Goal: Information Seeking & Learning: Learn about a topic

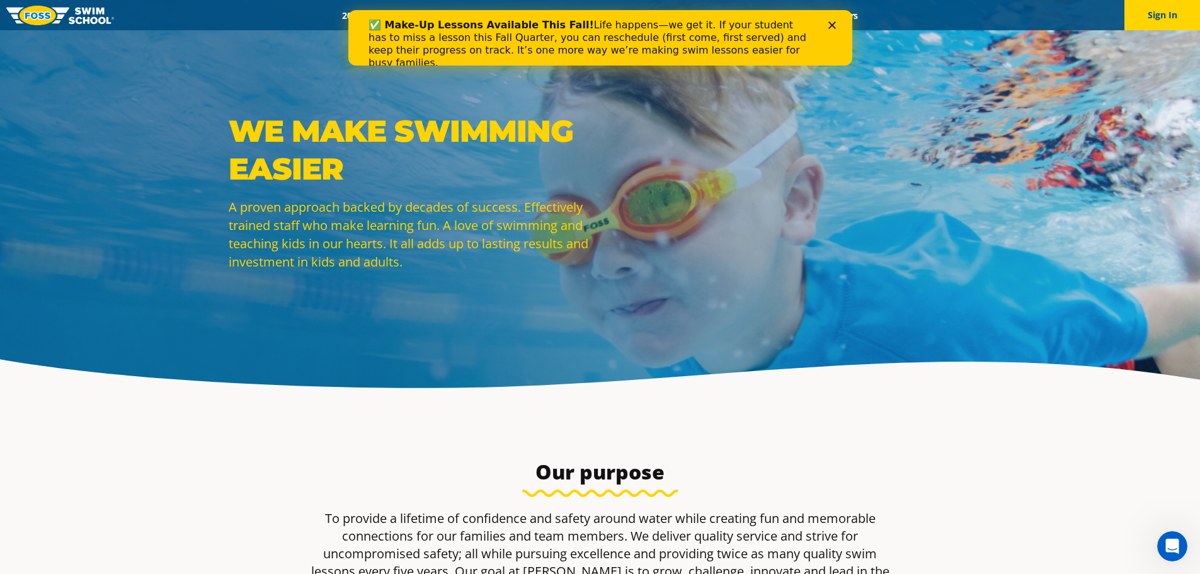
click at [828, 21] on icon "Close" at bounding box center [832, 25] width 8 height 8
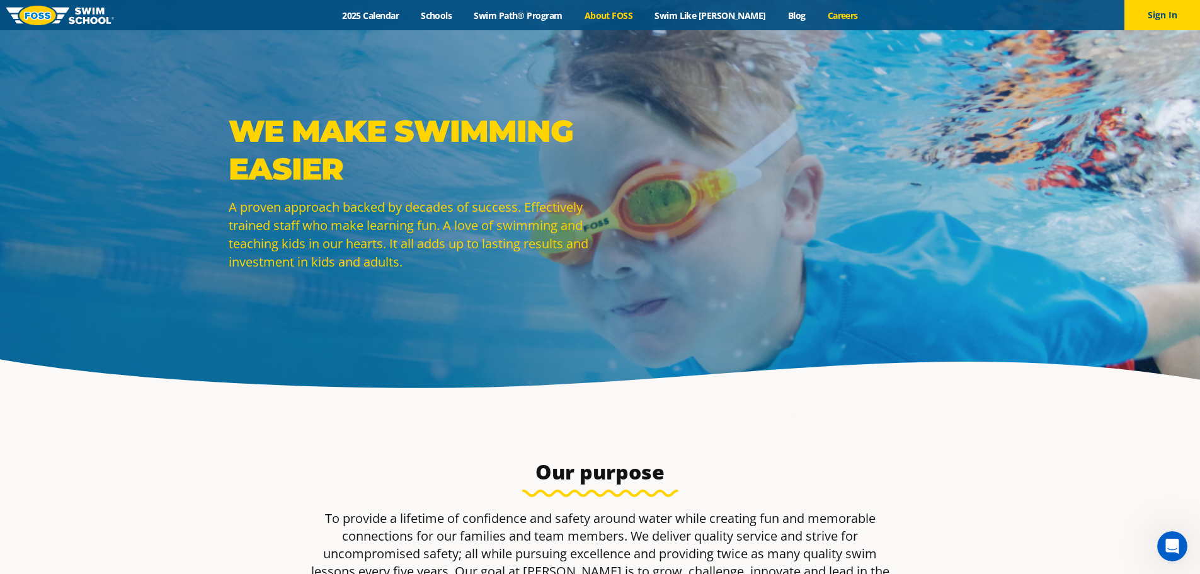
click at [822, 14] on link "Careers" at bounding box center [842, 15] width 52 height 12
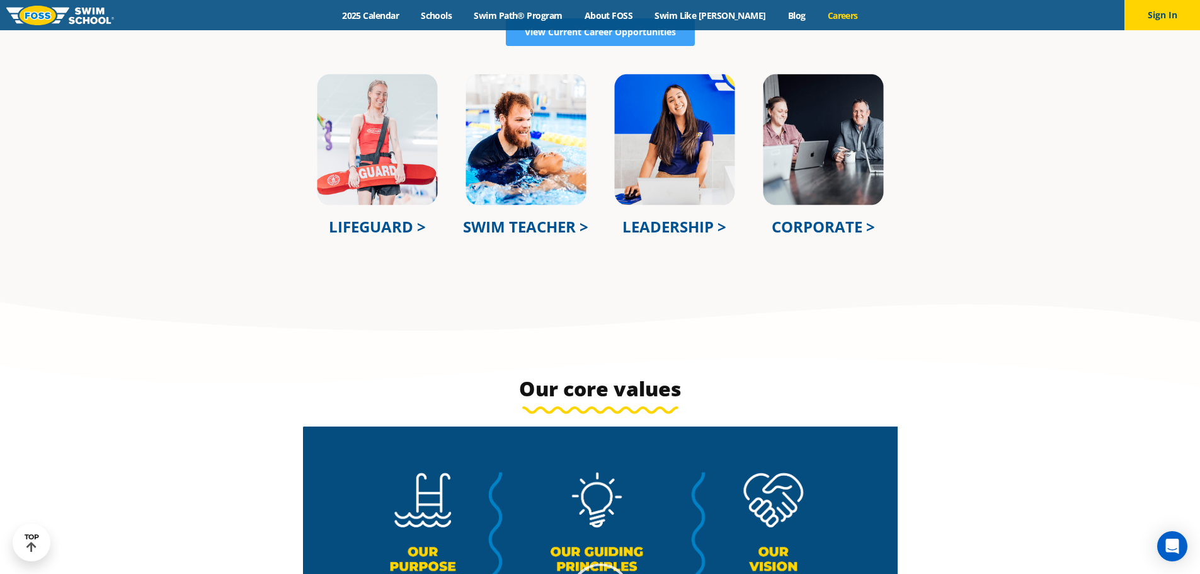
scroll to position [573, 0]
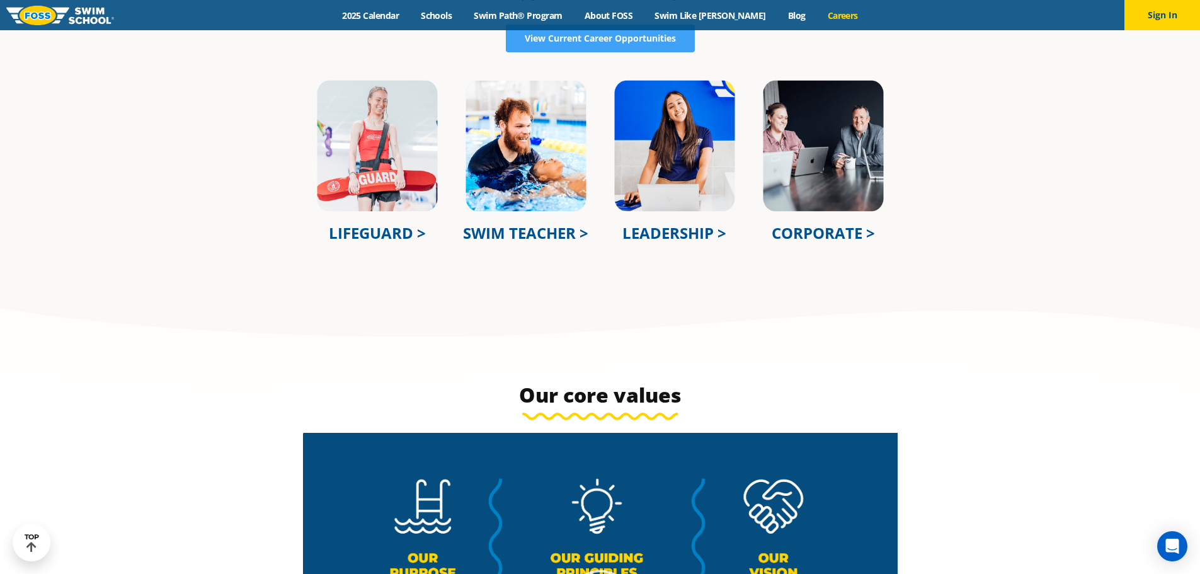
click at [813, 233] on link "CORPORATE >" at bounding box center [823, 232] width 103 height 21
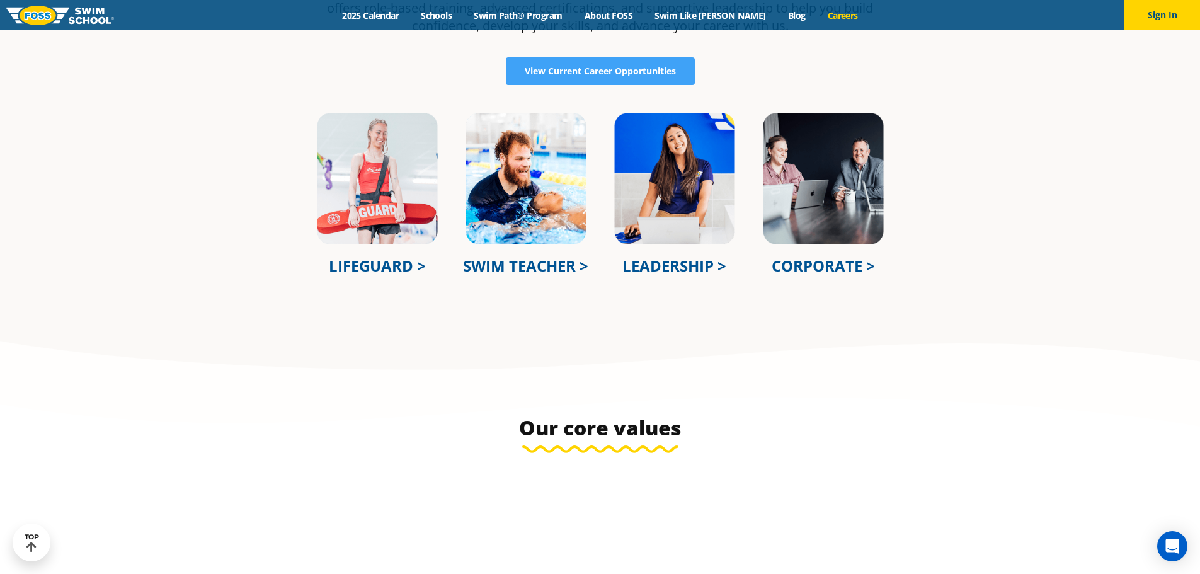
scroll to position [541, 0]
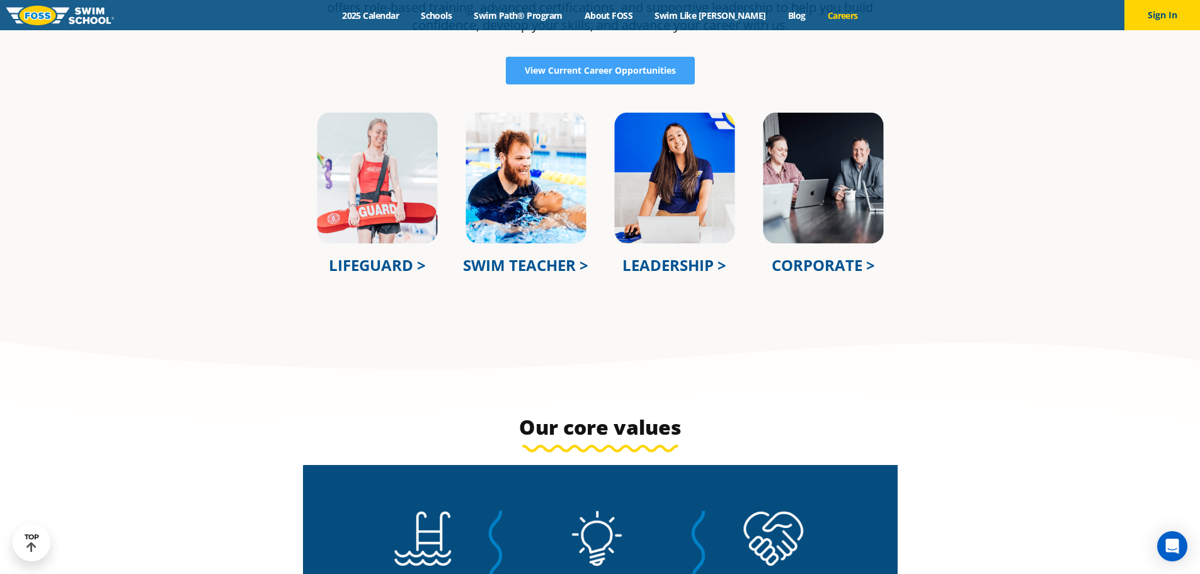
click at [661, 265] on link "LEADERSHIP >" at bounding box center [674, 264] width 104 height 21
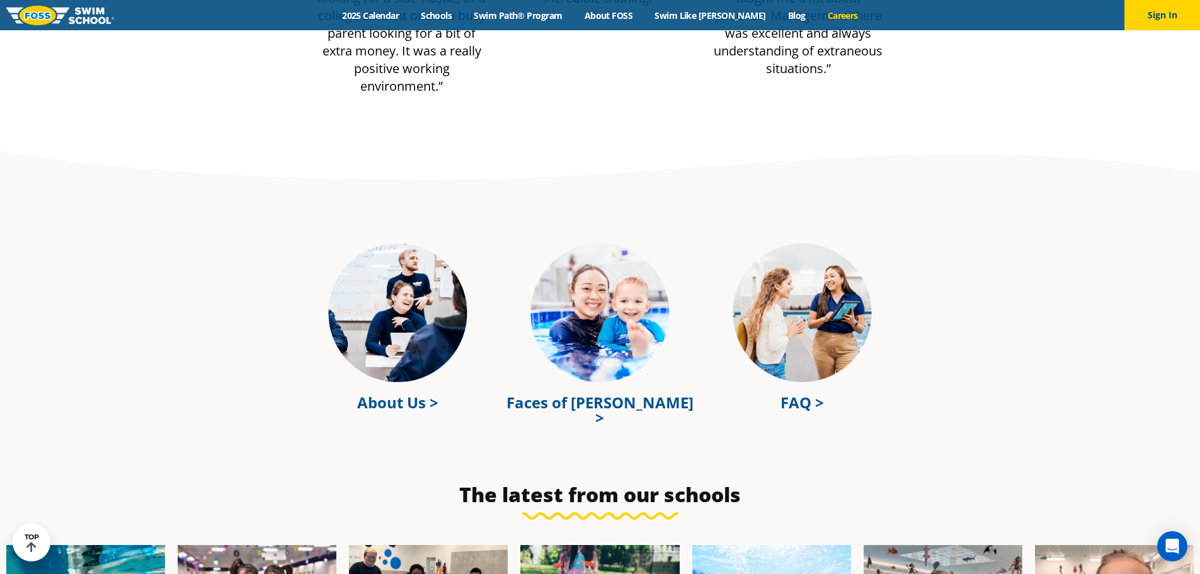
scroll to position [3395, 0]
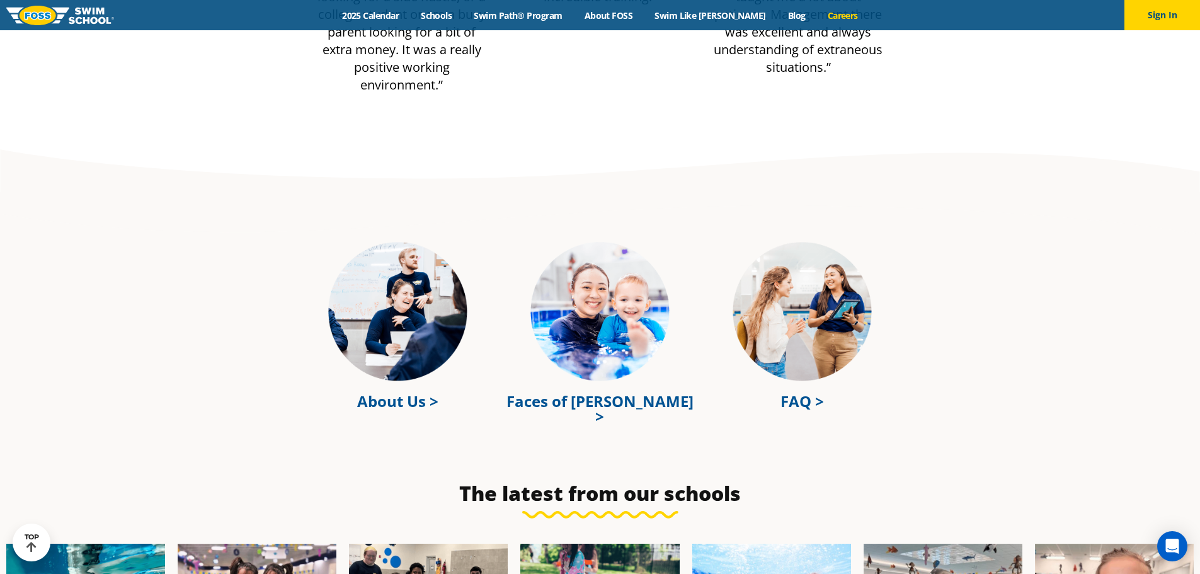
click at [805, 391] on link "FAQ >" at bounding box center [801, 401] width 43 height 21
